Goal: Task Accomplishment & Management: Use online tool/utility

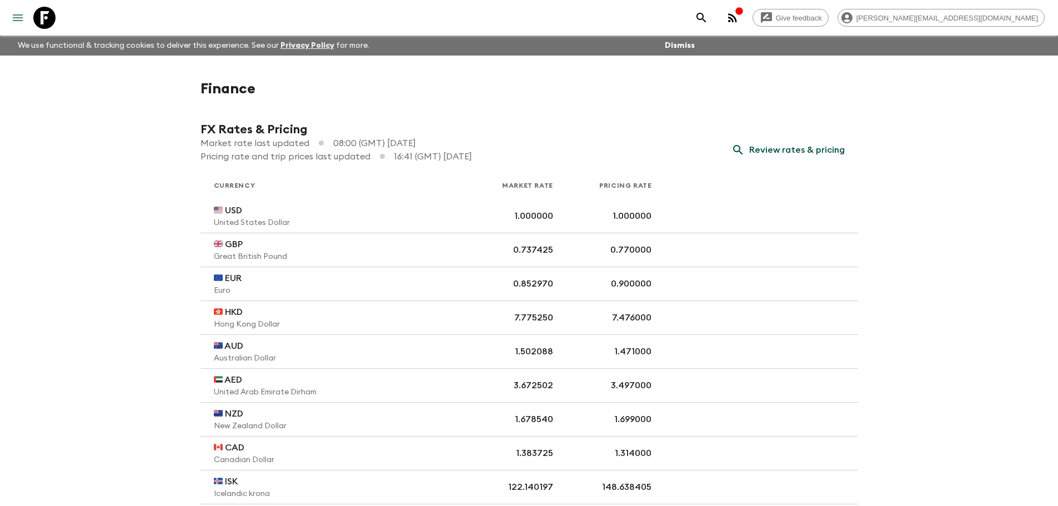
click at [18, 18] on icon "menu" at bounding box center [18, 17] width 10 height 7
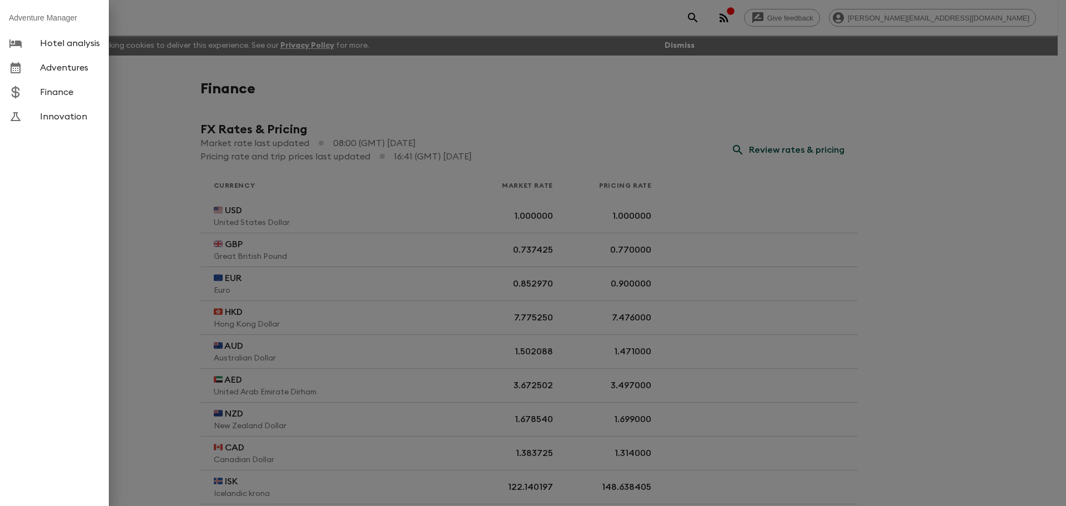
click at [53, 71] on span "Adventures" at bounding box center [70, 67] width 60 height 11
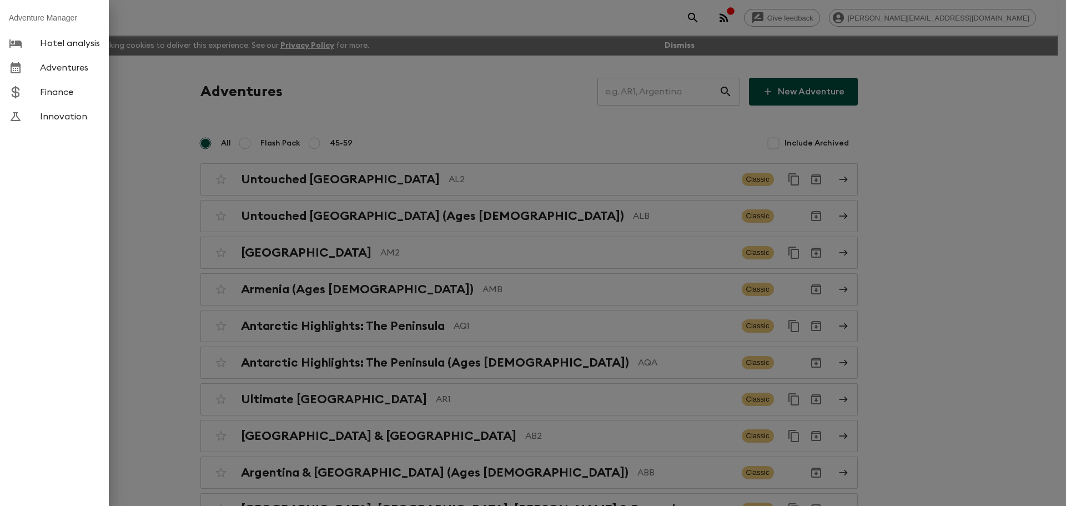
click at [649, 94] on div at bounding box center [533, 253] width 1066 height 506
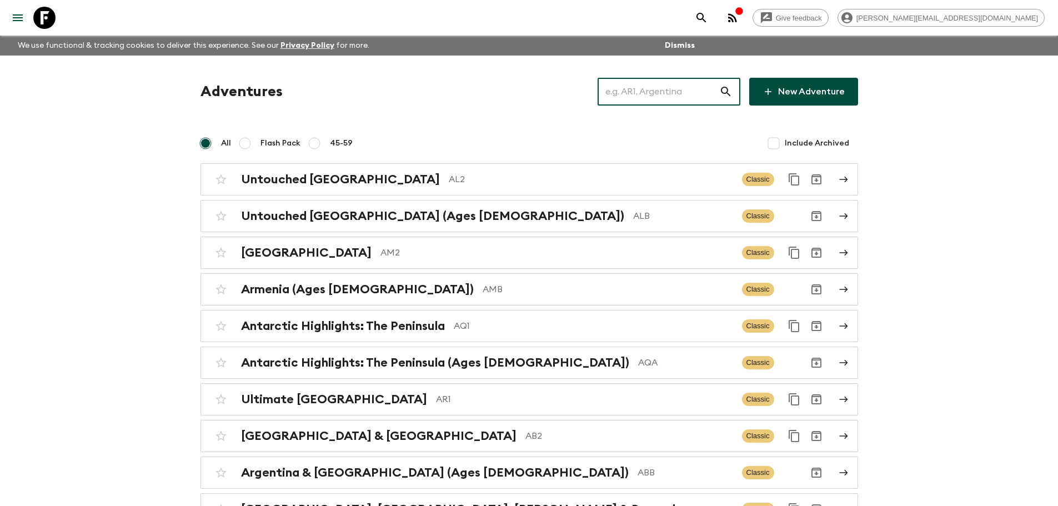
click at [642, 93] on input "text" at bounding box center [659, 91] width 122 height 31
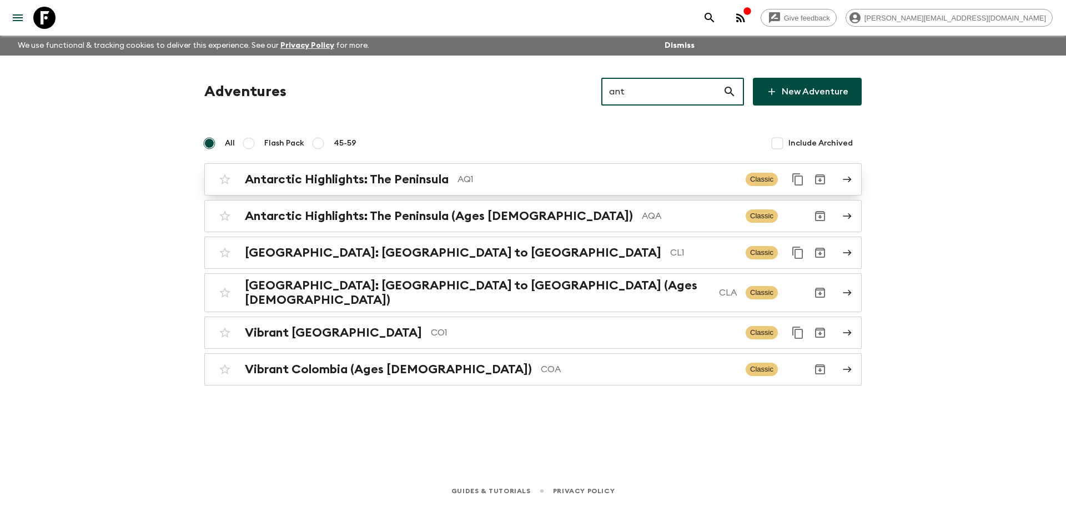
type input "ant"
click at [505, 186] on div "Antarctic Highlights: The Peninsula AQ1" at bounding box center [491, 179] width 492 height 14
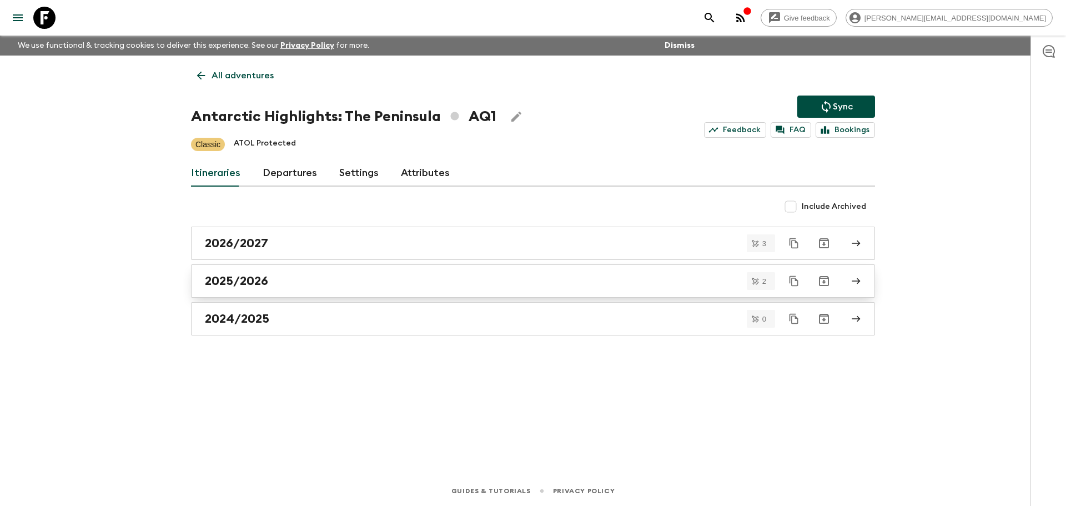
click at [283, 273] on link "2025/2026" at bounding box center [533, 280] width 684 height 33
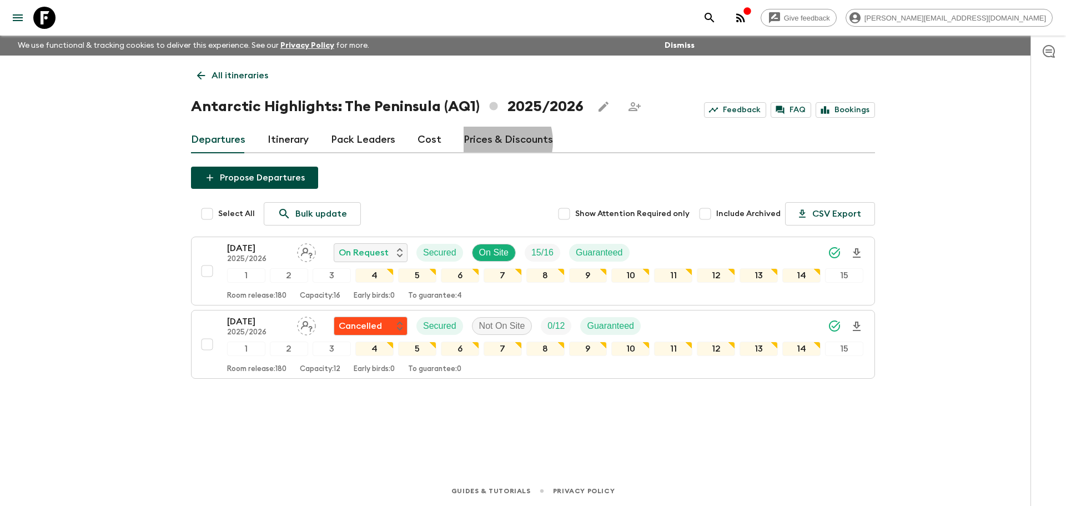
click at [488, 142] on link "Prices & Discounts" at bounding box center [508, 140] width 89 height 27
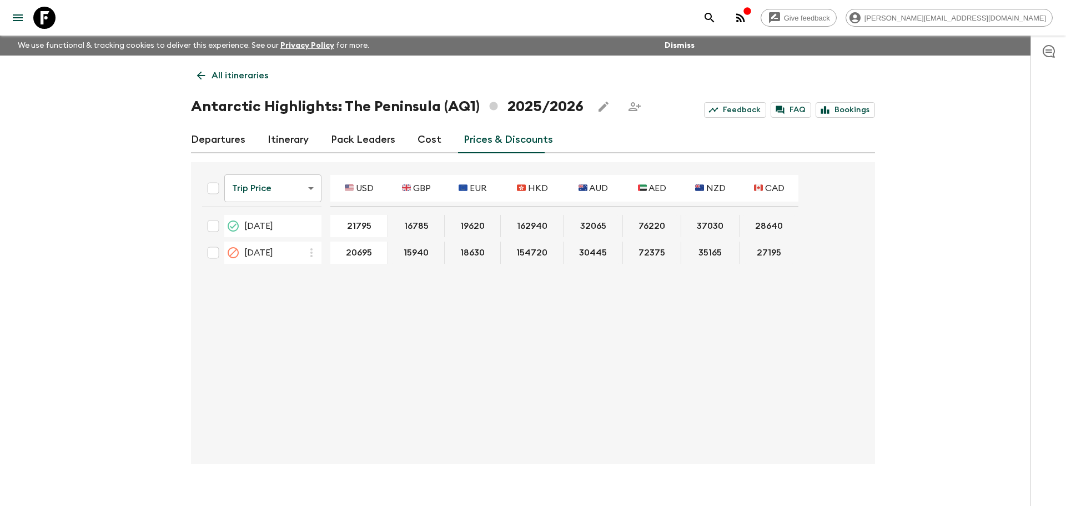
click at [269, 191] on body "Give feedback [PERSON_NAME][EMAIL_ADDRESS][DOMAIN_NAME] We use functional & tra…" at bounding box center [533, 262] width 1066 height 525
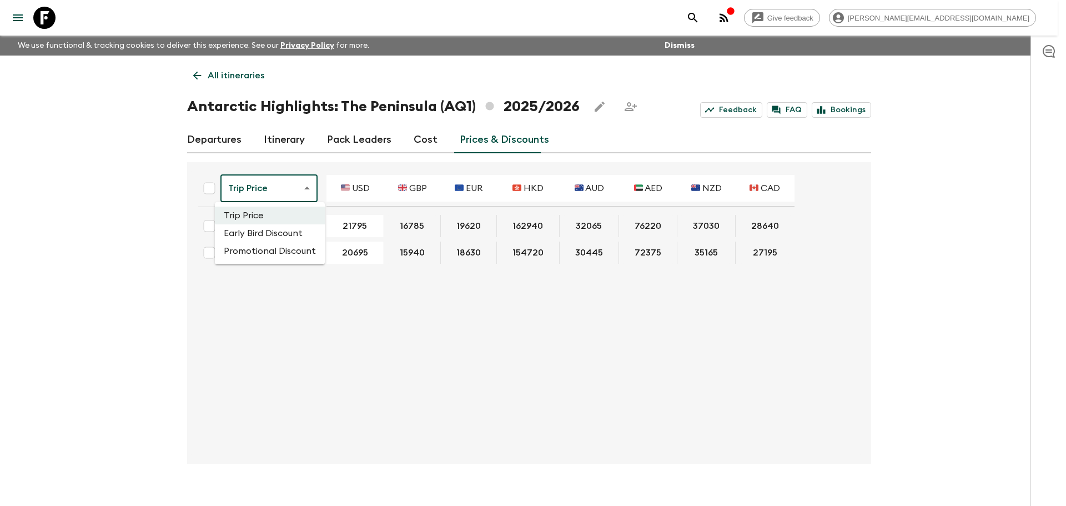
click at [259, 243] on li "Promotional Discount" at bounding box center [270, 251] width 110 height 18
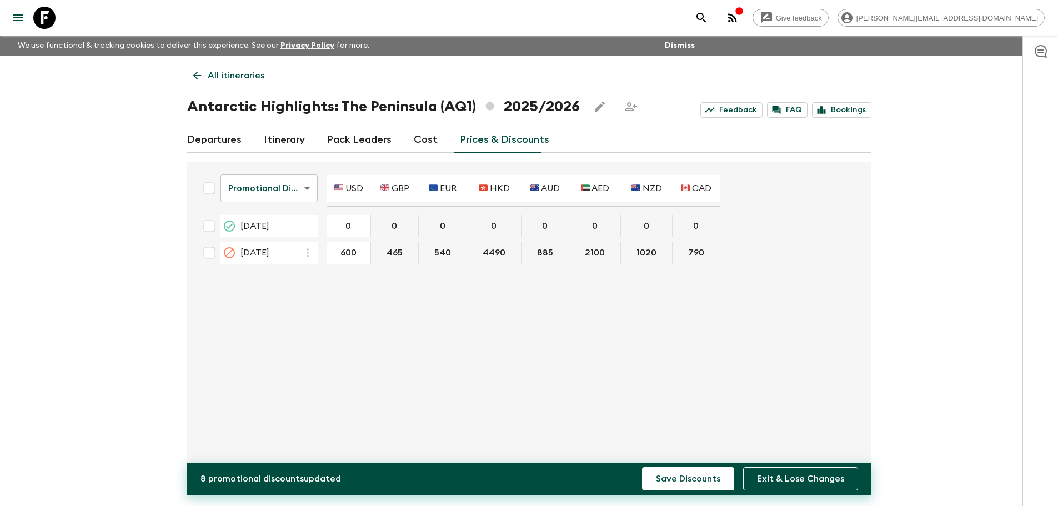
type input "600"
